Goal: Task Accomplishment & Management: Use online tool/utility

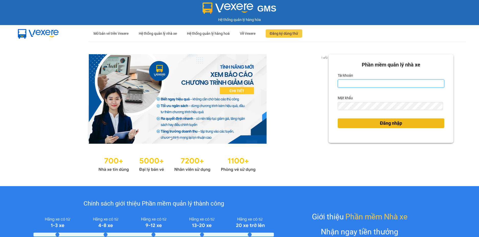
type input "loan.dinhnhan"
drag, startPoint x: 384, startPoint y: 121, endPoint x: 389, endPoint y: 116, distance: 6.3
click at [384, 119] on button "Đăng nhập" at bounding box center [390, 123] width 106 height 10
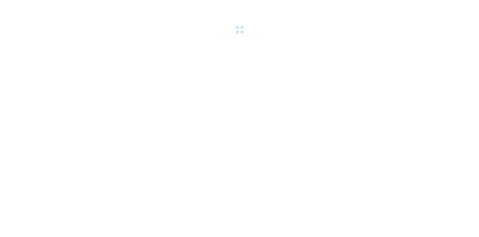
drag, startPoint x: 392, startPoint y: 117, endPoint x: 396, endPoint y: 118, distance: 3.8
click at [395, 118] on body at bounding box center [239, 118] width 479 height 237
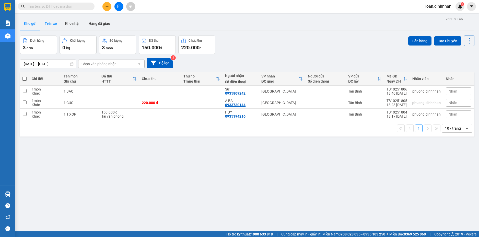
click at [50, 25] on button "Trên xe" at bounding box center [51, 23] width 20 height 12
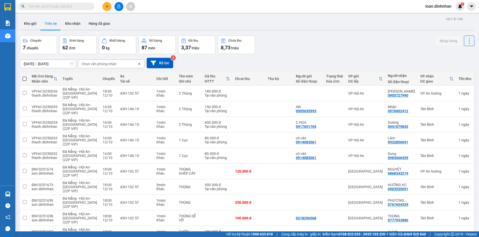
click at [106, 65] on div "Chọn văn phòng nhận" at bounding box center [98, 63] width 35 height 5
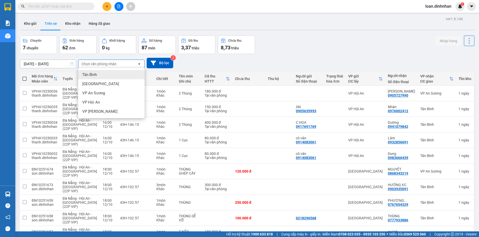
click at [95, 75] on span "Tân Bình" at bounding box center [89, 74] width 15 height 5
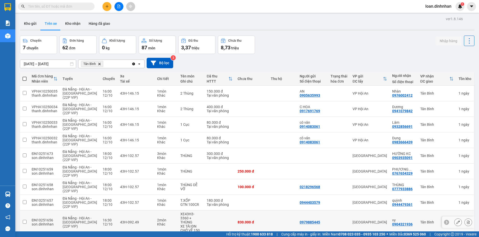
scroll to position [35, 0]
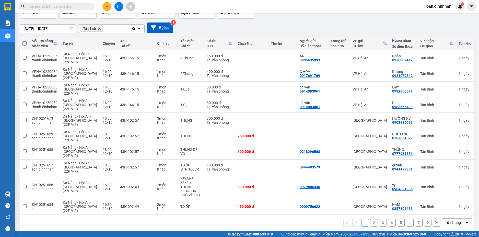
click at [446, 220] on div "10 / trang" at bounding box center [453, 222] width 16 height 5
click at [449, 208] on span "100 / trang" at bounding box center [450, 206] width 18 height 5
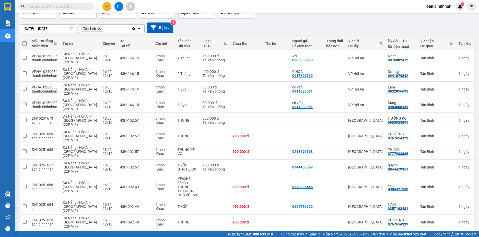
click at [25, 43] on span at bounding box center [24, 43] width 4 height 4
click at [25, 41] on input "checkbox" at bounding box center [25, 41] width 0 height 0
checkbox input "true"
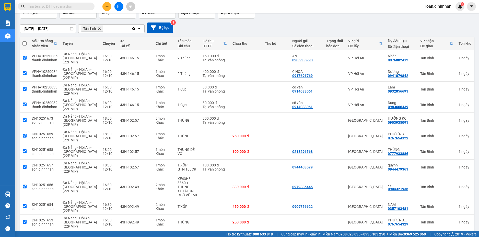
checkbox input "true"
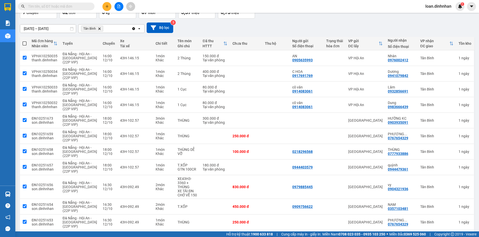
checkbox input "true"
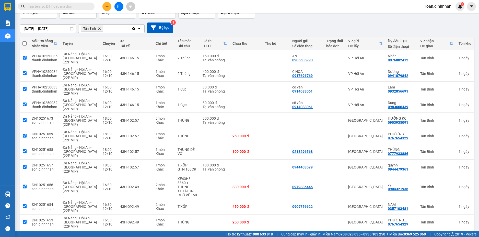
checkbox input "true"
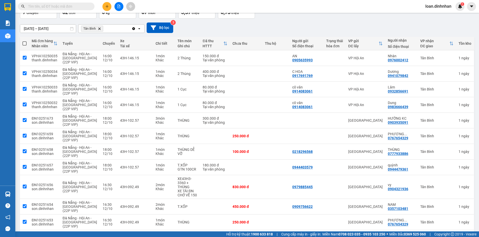
checkbox input "true"
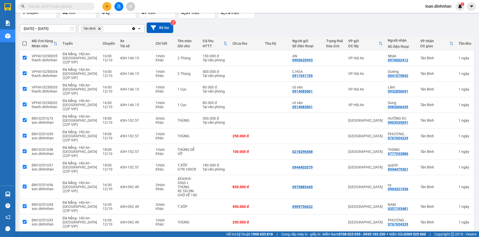
checkbox input "true"
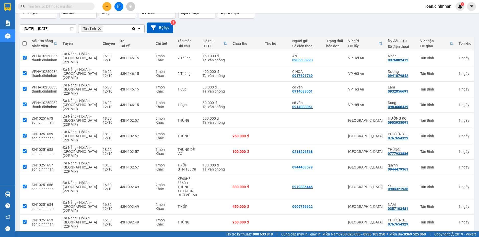
checkbox input "true"
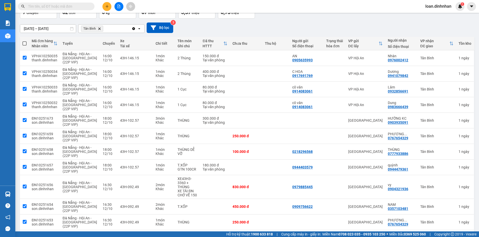
checkbox input "true"
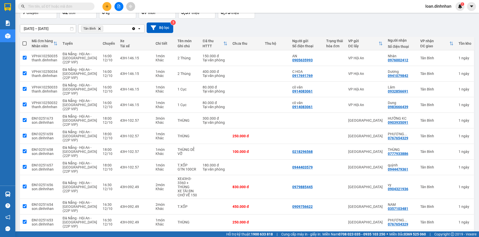
checkbox input "true"
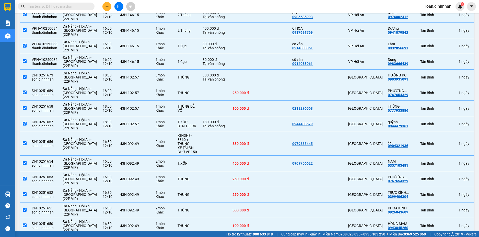
scroll to position [0, 0]
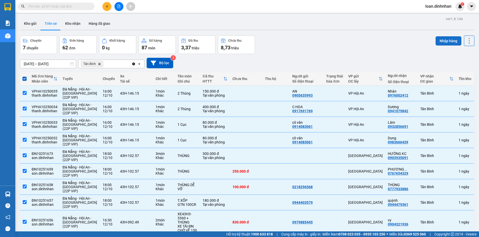
click at [443, 42] on button "Nhập hàng" at bounding box center [448, 40] width 26 height 9
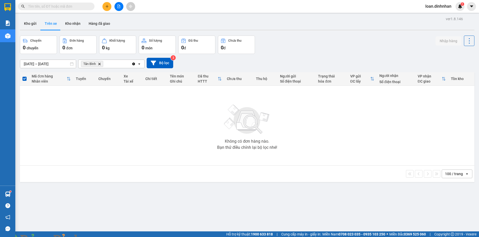
click at [89, 6] on span at bounding box center [56, 7] width 77 height 8
click at [72, 5] on input "text" at bounding box center [58, 7] width 60 height 6
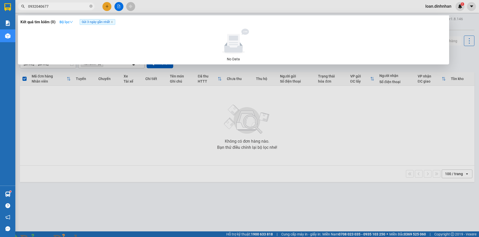
type input "0932040677"
click at [70, 24] on strong "Bộ lọc" at bounding box center [66, 22] width 14 height 4
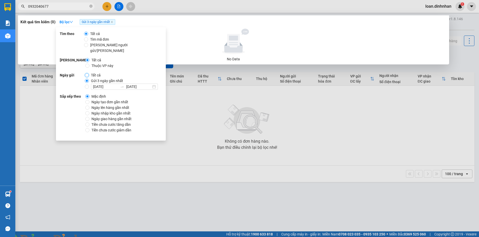
click at [87, 73] on input "Tất cả" at bounding box center [87, 75] width 4 height 4
radio input "true"
radio input "false"
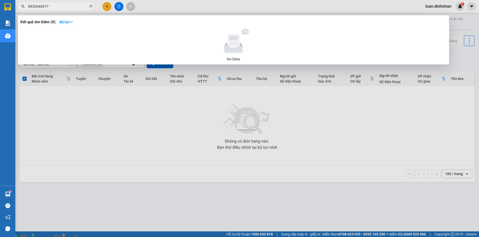
click at [71, 5] on input "0932040677" at bounding box center [58, 7] width 60 height 6
click at [83, 4] on input "0932040677" at bounding box center [58, 7] width 60 height 6
click at [76, 6] on input "0932040677" at bounding box center [58, 7] width 60 height 6
click at [63, 20] on strong "Bộ lọc" at bounding box center [66, 22] width 14 height 4
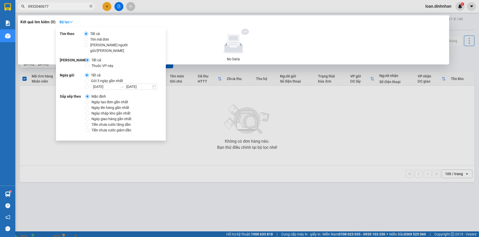
drag, startPoint x: 58, startPoint y: 44, endPoint x: 73, endPoint y: 44, distance: 15.1
click at [60, 44] on div "Tìm theo Tất cả Tìm mã đơn Tìm người gửi/nhận Phạm vi Tất cả Thuộc VP này Ngày …" at bounding box center [111, 83] width 110 height 113
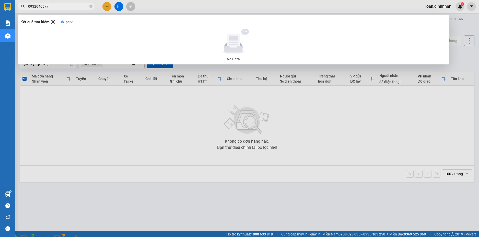
click at [92, 5] on span "0932040677" at bounding box center [56, 7] width 77 height 8
click at [89, 6] on span "0932040677" at bounding box center [56, 7] width 77 height 8
click at [91, 5] on icon "close-circle" at bounding box center [90, 6] width 3 height 3
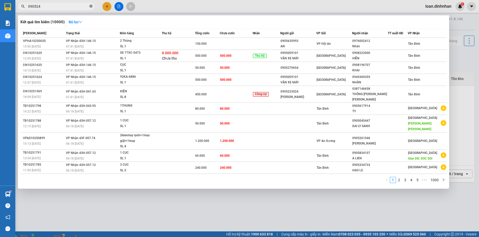
type input "0905240"
click at [92, 6] on icon "close-circle" at bounding box center [90, 6] width 3 height 3
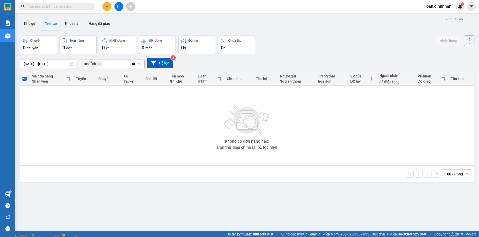
drag, startPoint x: 92, startPoint y: 6, endPoint x: 98, endPoint y: 2, distance: 6.4
click at [93, 5] on span at bounding box center [56, 7] width 77 height 8
click at [79, 7] on input "text" at bounding box center [58, 7] width 60 height 6
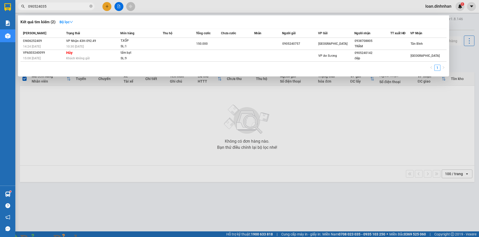
type input "0905240352"
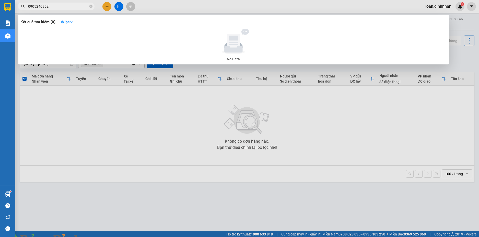
click at [90, 6] on icon "close-circle" at bounding box center [90, 6] width 3 height 3
